Goal: Use online tool/utility: Use online tool/utility

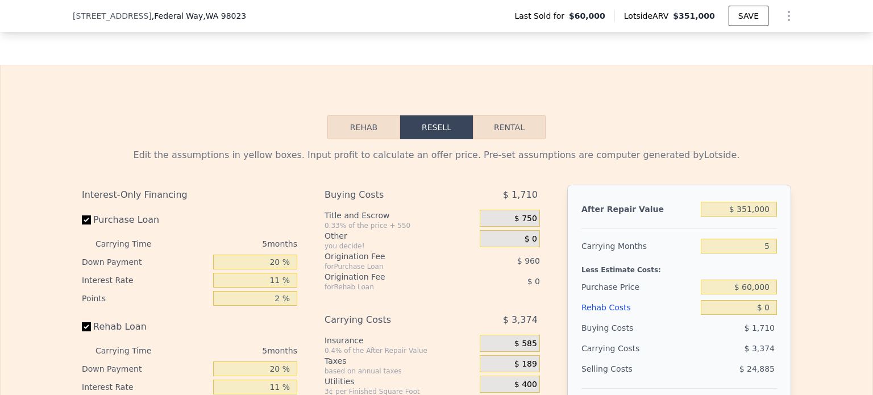
scroll to position [1588, 0]
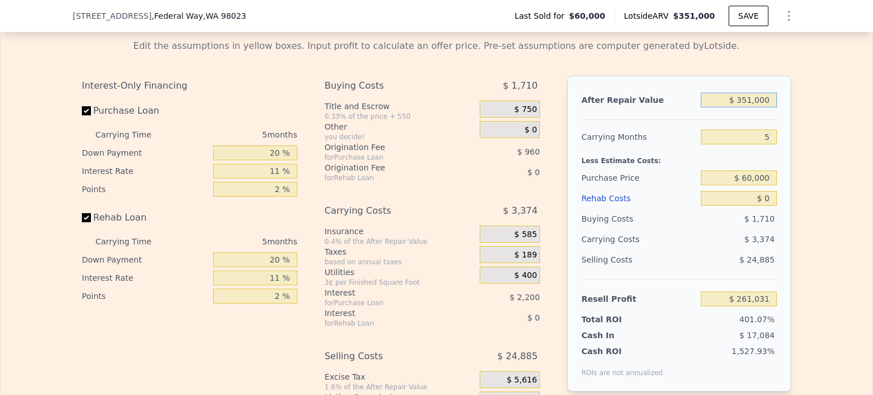
drag, startPoint x: 769, startPoint y: 107, endPoint x: 706, endPoint y: 103, distance: 63.3
click at [706, 103] on input "$ 351,000" at bounding box center [739, 100] width 76 height 15
type input "$ 500"
type input "-$ 65,002"
type input "$ 500,000"
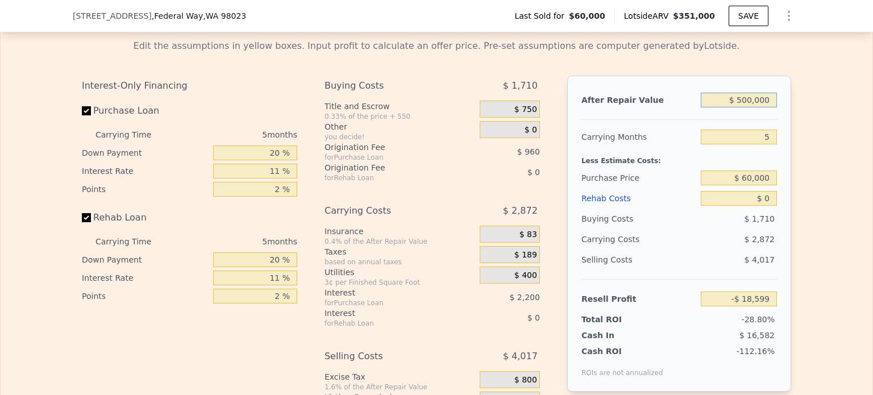
type input "$ 399,453"
type input "$ 500,000"
drag, startPoint x: 235, startPoint y: 159, endPoint x: 324, endPoint y: 161, distance: 88.7
click at [324, 161] on div "Interest-Only Financing Purchase Loan Carrying Time 5 months Down Payment 20 % …" at bounding box center [437, 265] width 710 height 378
type input "1 %"
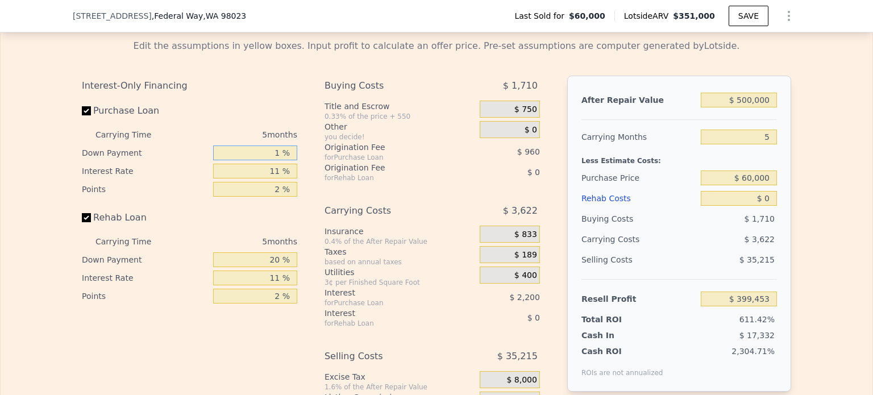
type input "$ 398,700"
type input "10 %"
type input "$ 399,058"
type input "10 %"
drag, startPoint x: 266, startPoint y: 267, endPoint x: 276, endPoint y: 267, distance: 10.2
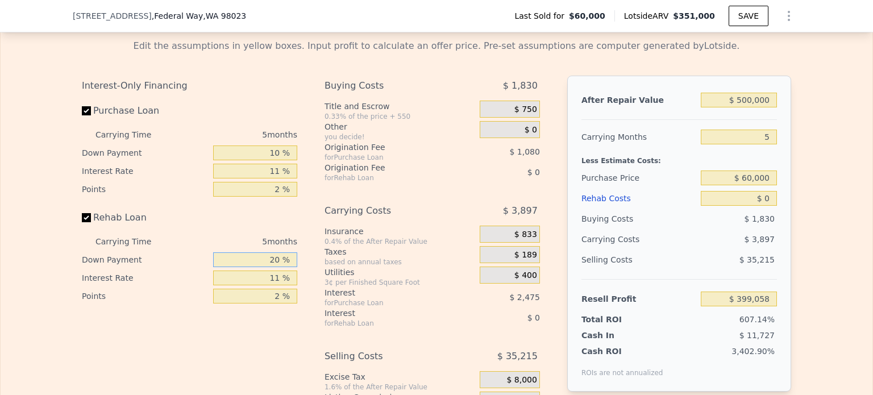
click at [276, 267] on input "20 %" at bounding box center [255, 259] width 84 height 15
type input "0 %"
drag, startPoint x: 275, startPoint y: 284, endPoint x: 259, endPoint y: 285, distance: 16.0
click at [259, 285] on input "11 %" at bounding box center [255, 278] width 84 height 15
type input "13 %"
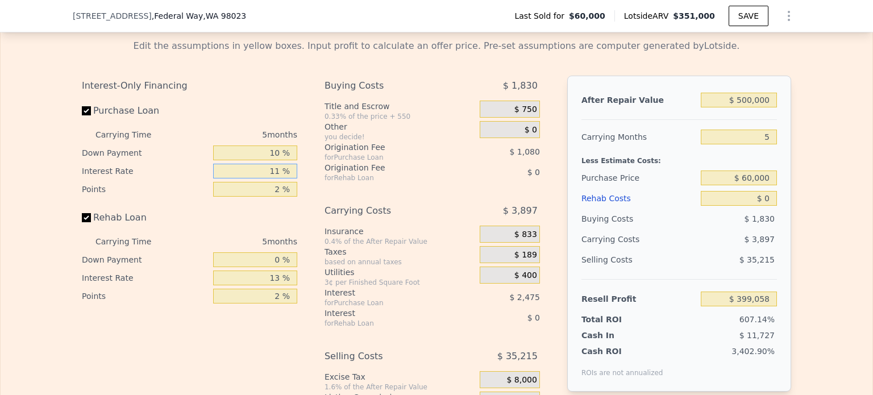
drag, startPoint x: 275, startPoint y: 177, endPoint x: 256, endPoint y: 177, distance: 19.3
click at [256, 177] on input "11 %" at bounding box center [255, 171] width 84 height 15
type input "13 %"
type input "$ 398,608"
type input "13 %"
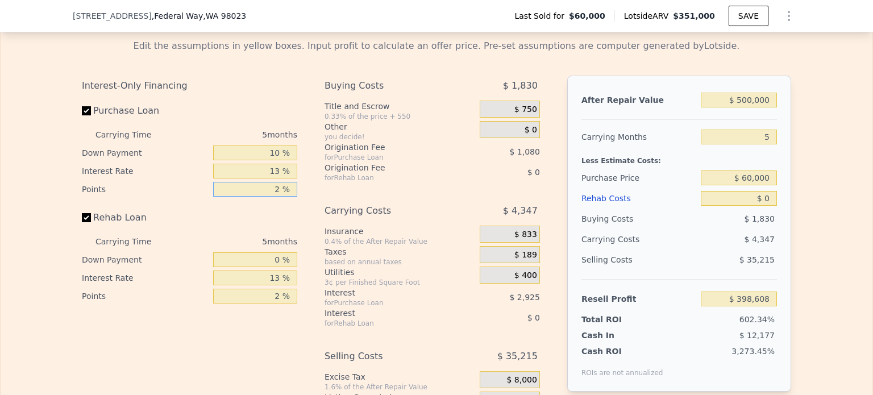
click at [280, 196] on input "2 %" at bounding box center [255, 189] width 84 height 15
type input "2.5 %"
type input "$ 398,338"
type input "2.55 %"
type input "$ 398,311"
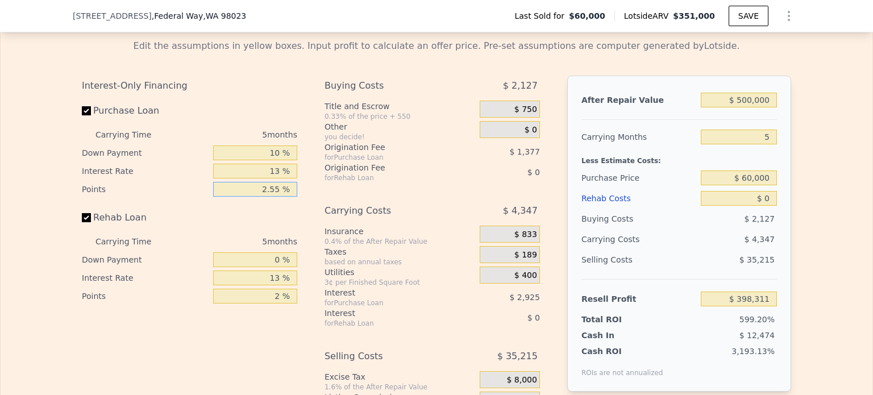
type input "2.55 %"
click at [277, 304] on input "2 %" at bounding box center [255, 296] width 84 height 15
type input "2.55 %"
click at [413, 285] on div "3¢ per Finished Square Foot" at bounding box center [400, 282] width 151 height 9
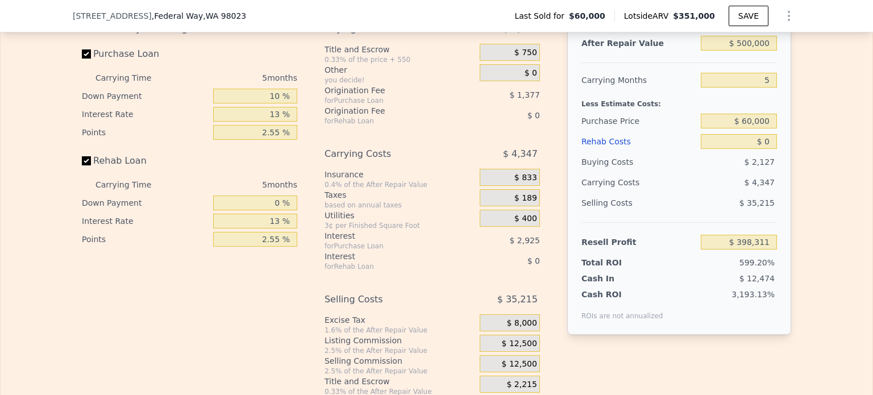
scroll to position [1531, 0]
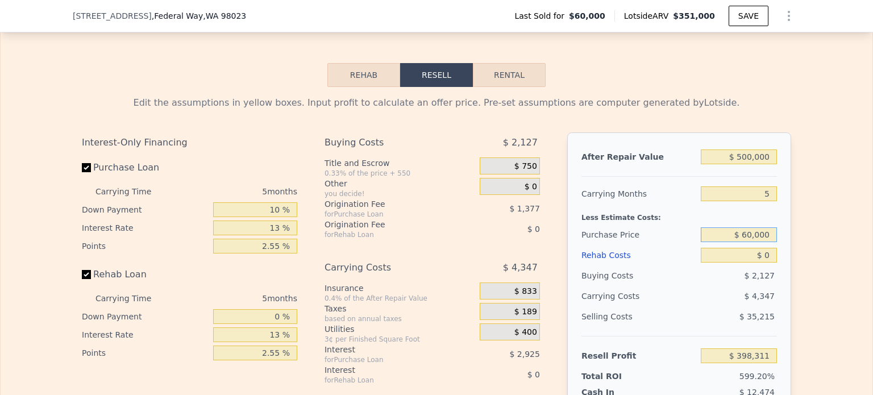
drag, startPoint x: 741, startPoint y: 241, endPoint x: 828, endPoint y: 247, distance: 86.6
click at [827, 247] on div "Edit the assumptions in yellow boxes. Input profit to calculate an offer price.…" at bounding box center [437, 298] width 872 height 423
drag, startPoint x: 744, startPoint y: 243, endPoint x: 774, endPoint y: 244, distance: 30.1
click at [774, 244] on div "After Repair Value $ 500,000 Carrying Months 5 Less Estimate Costs: Purchase Pr…" at bounding box center [679, 290] width 224 height 316
type input "$ 350,000"
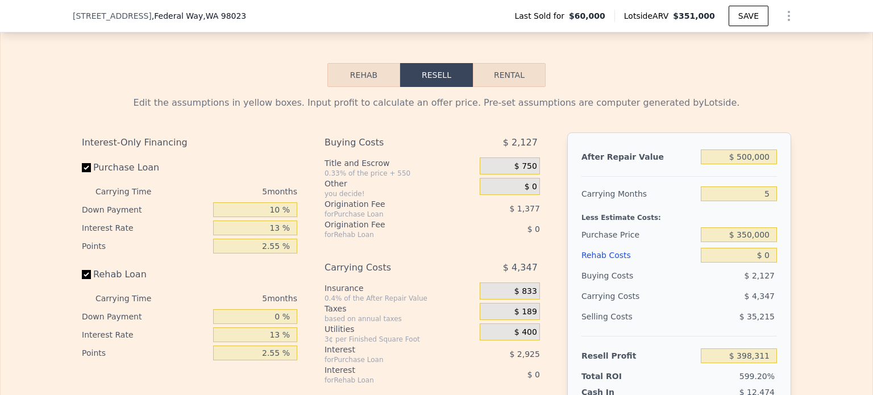
click at [822, 244] on div "Edit the assumptions in yellow boxes. Input profit to calculate an offer price.…" at bounding box center [437, 298] width 872 height 423
type input "$ 86,550"
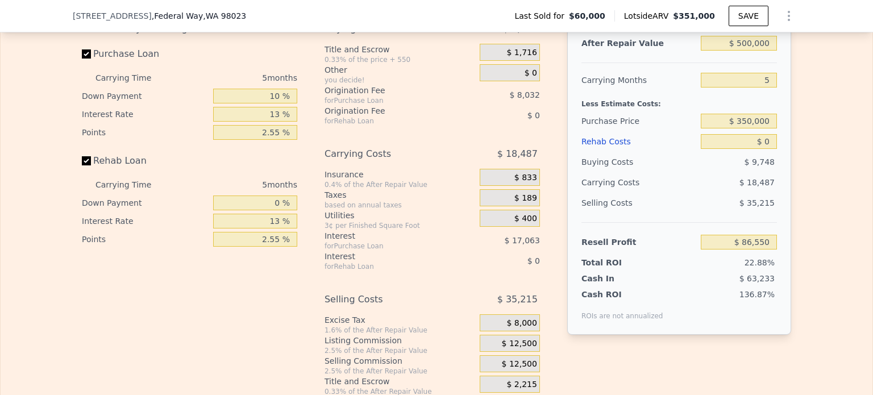
scroll to position [1588, 0]
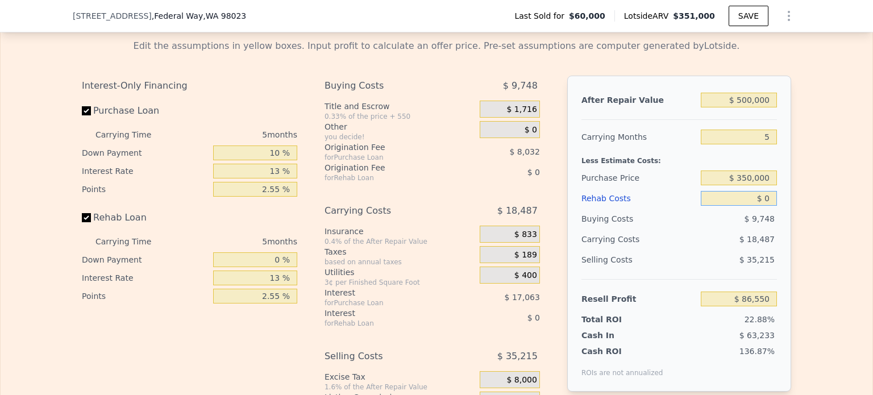
drag, startPoint x: 761, startPoint y: 206, endPoint x: 773, endPoint y: 206, distance: 12.5
click at [773, 206] on div "After Repair Value $ 500,000 Carrying Months 5 Less Estimate Costs: Purchase Pr…" at bounding box center [679, 234] width 224 height 316
type input "$ 3"
type input "$ 86,547"
type input "$ 30"
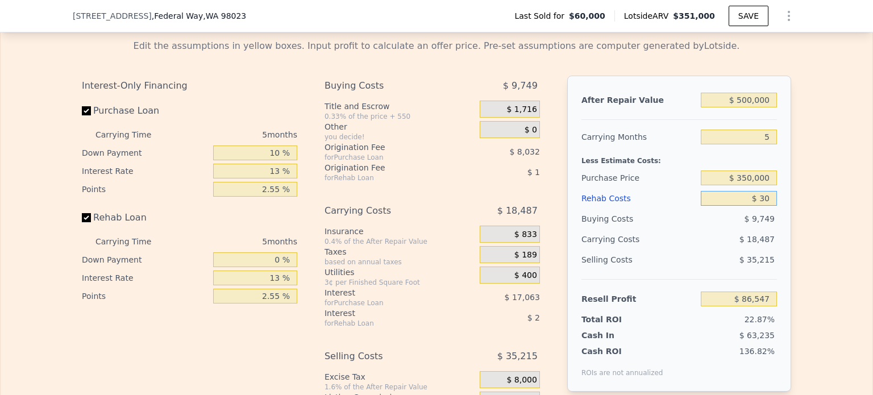
type input "$ 86,519"
type input "$ 300"
type input "$ 86,227"
type input "$ 3,000"
type input "$ 83,308"
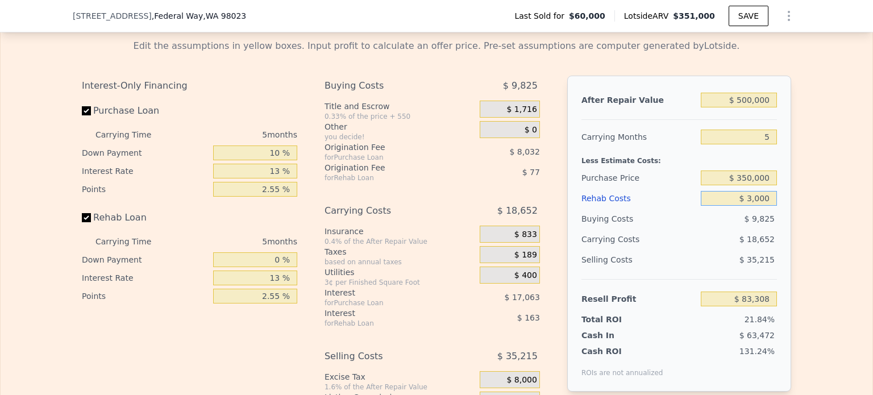
type input "$ 30,000"
type input "$ 54,160"
type input "$ 30,000"
click at [803, 234] on div "Edit the assumptions in yellow boxes. Input profit to calculate an offer price.…" at bounding box center [437, 241] width 872 height 423
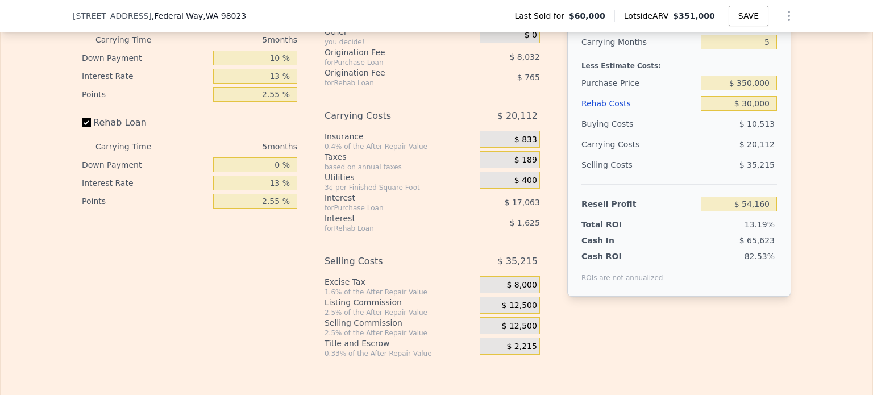
scroll to position [1701, 0]
